Goal: Information Seeking & Learning: Learn about a topic

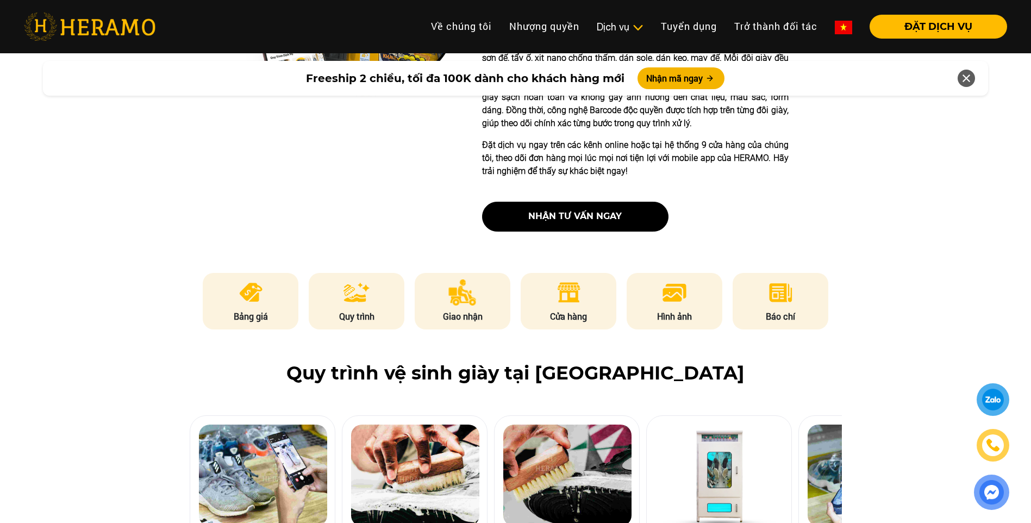
drag, startPoint x: 221, startPoint y: 293, endPoint x: 482, endPoint y: 336, distance: 264.9
click at [222, 293] on li "Bảng giá" at bounding box center [251, 301] width 96 height 56
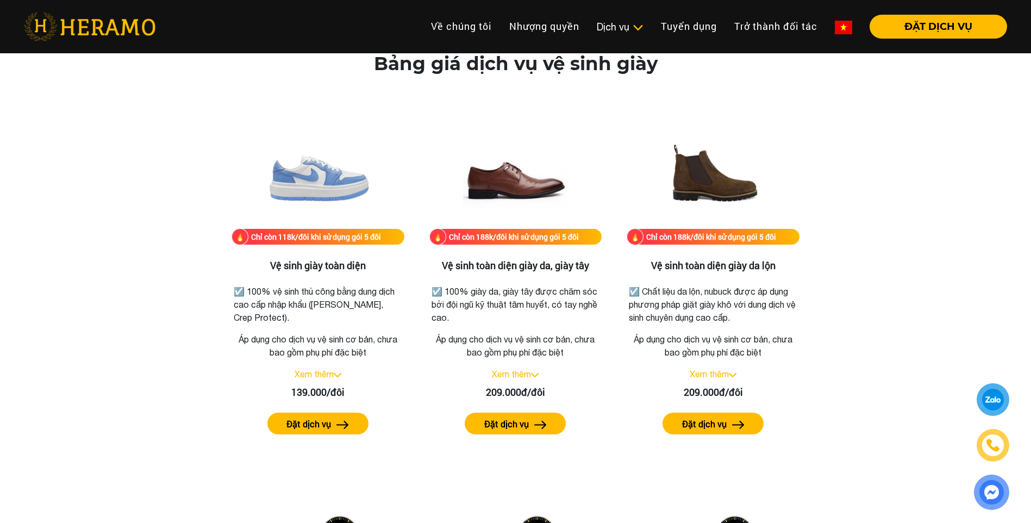
scroll to position [1465, 0]
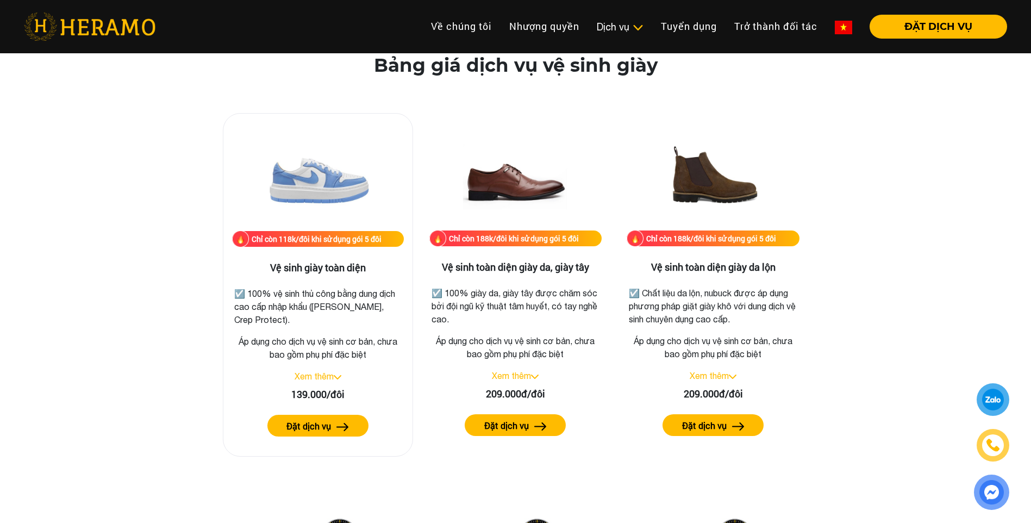
click at [336, 373] on div "Xem thêm" at bounding box center [318, 375] width 172 height 13
click at [330, 373] on link "Xem thêm" at bounding box center [313, 376] width 39 height 10
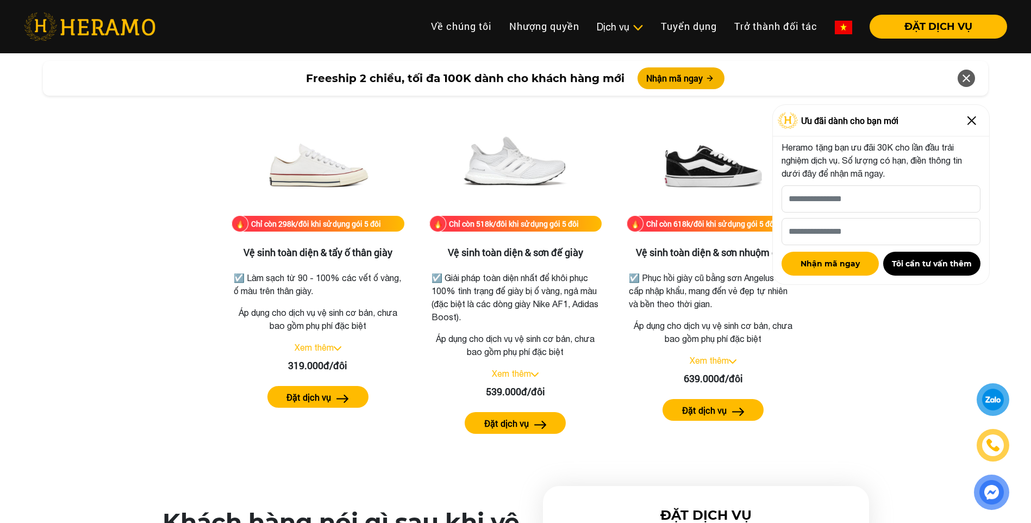
scroll to position [2388, 0]
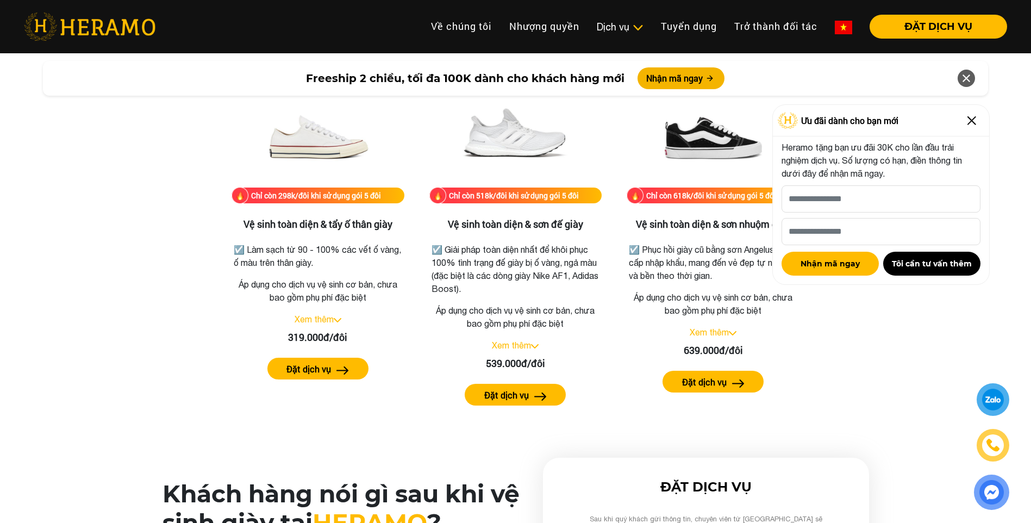
click at [972, 125] on img at bounding box center [971, 120] width 17 height 17
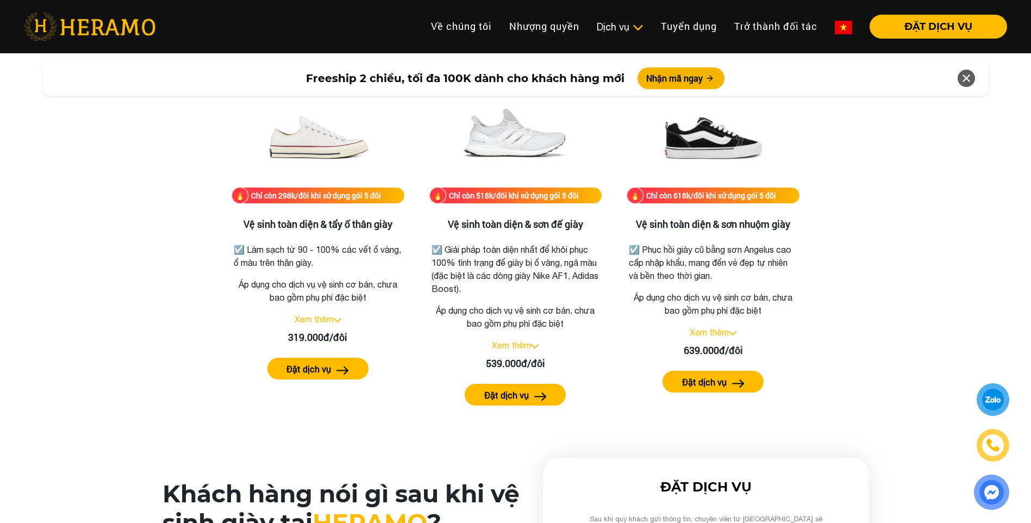
scroll to position [2380, 0]
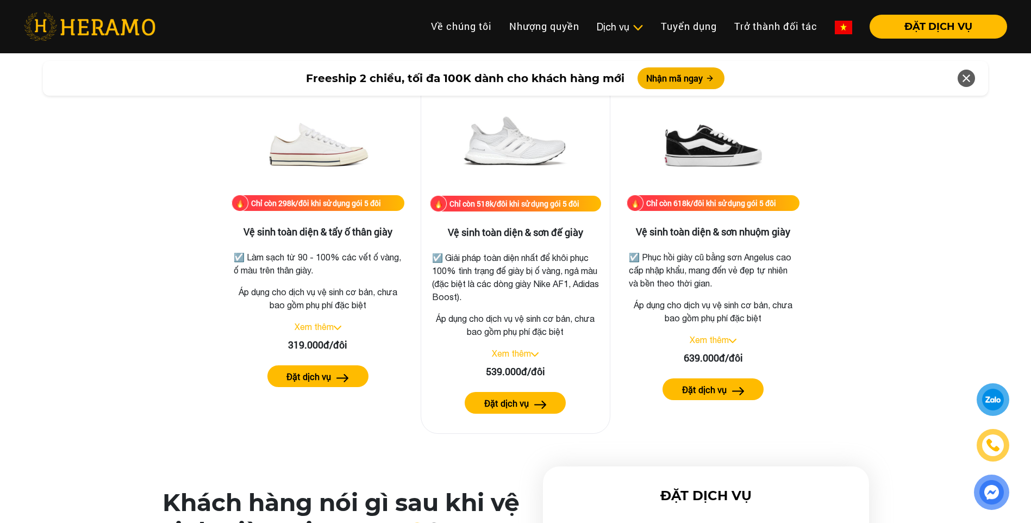
click at [517, 357] on link "Xem thêm" at bounding box center [511, 353] width 39 height 10
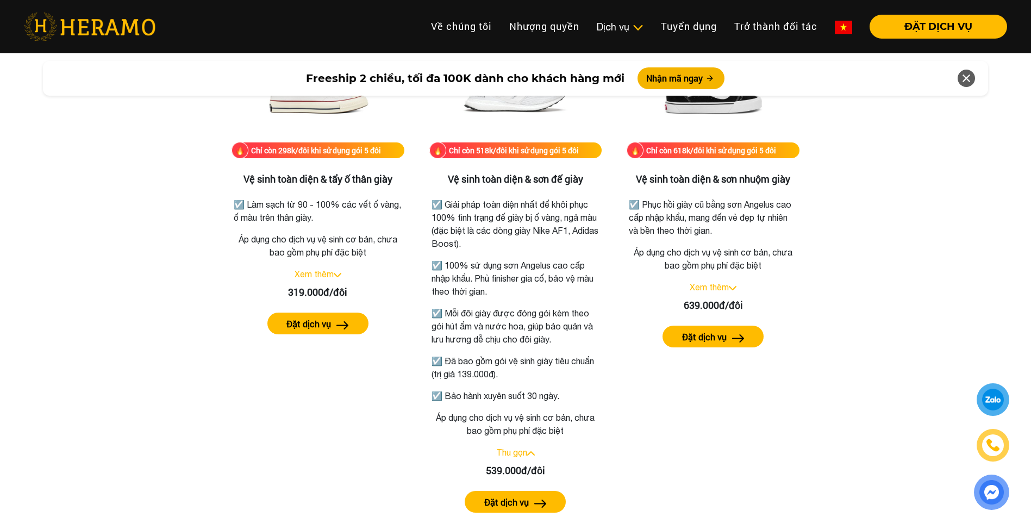
scroll to position [2434, 0]
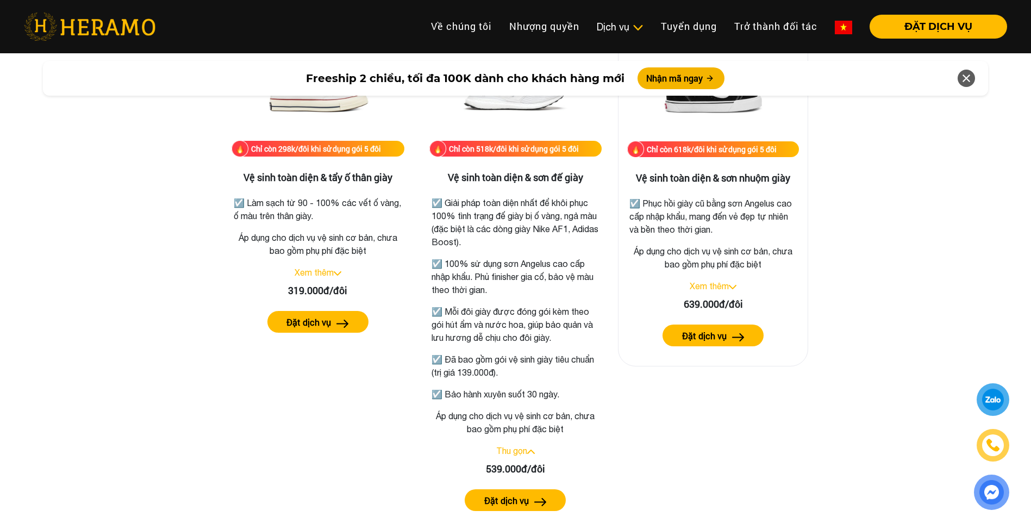
click at [719, 285] on link "Xem thêm" at bounding box center [708, 286] width 39 height 10
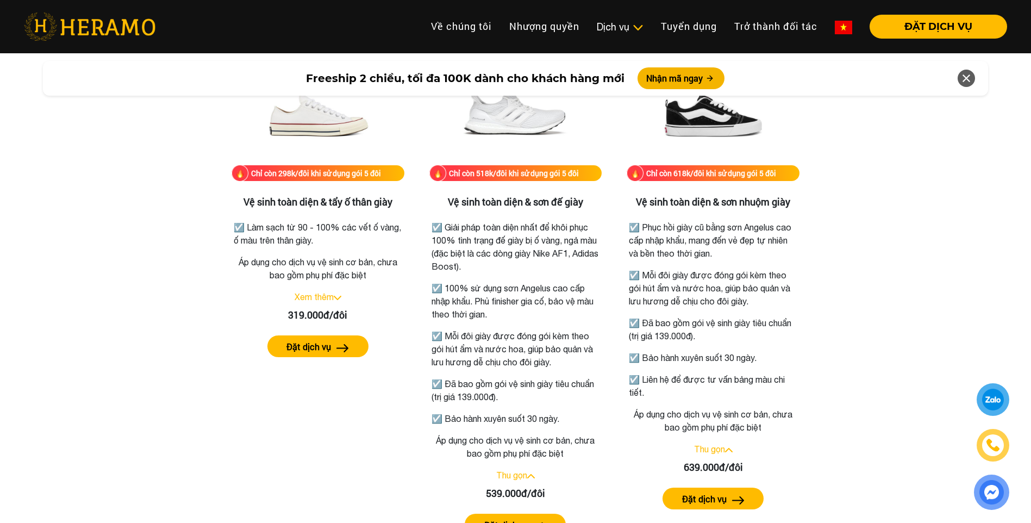
scroll to position [2380, 0]
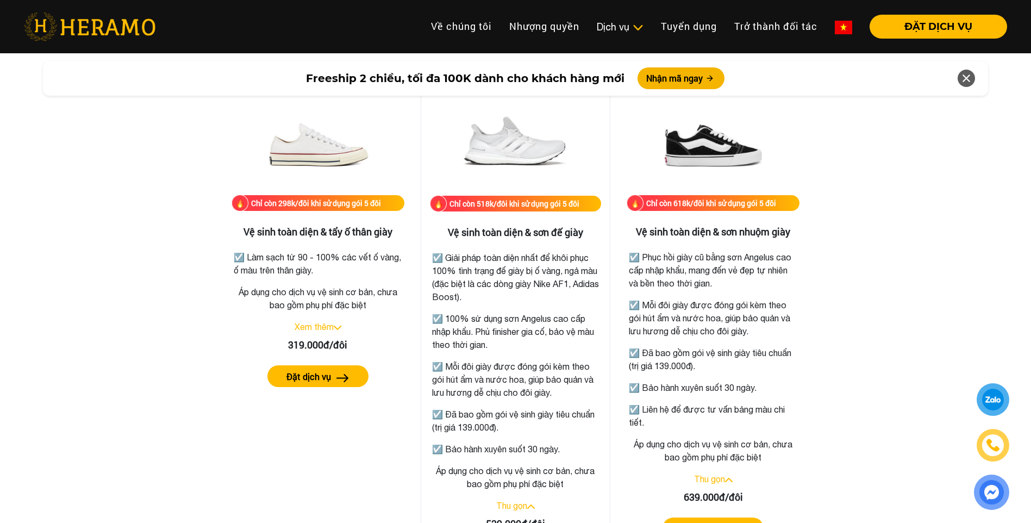
click at [506, 291] on p "☑️ Giải pháp toàn diện nhất để khôi phục 100% tình trạng đế giày bị ố vàng, ngả…" at bounding box center [515, 277] width 167 height 52
click at [336, 331] on div "Xem thêm" at bounding box center [318, 327] width 172 height 13
click at [331, 329] on link "Xem thêm" at bounding box center [313, 327] width 39 height 10
